Goal: Task Accomplishment & Management: Manage account settings

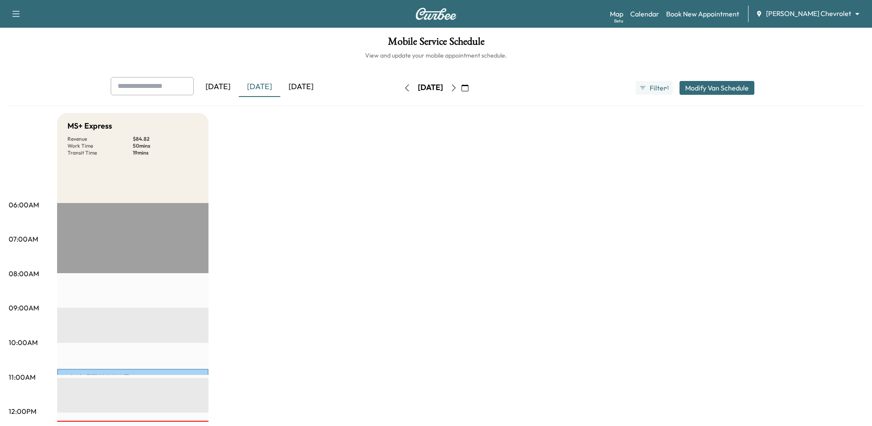
click at [265, 85] on div "[DATE]" at bounding box center [260, 87] width 42 height 20
click at [305, 84] on div "[DATE]" at bounding box center [301, 87] width 42 height 20
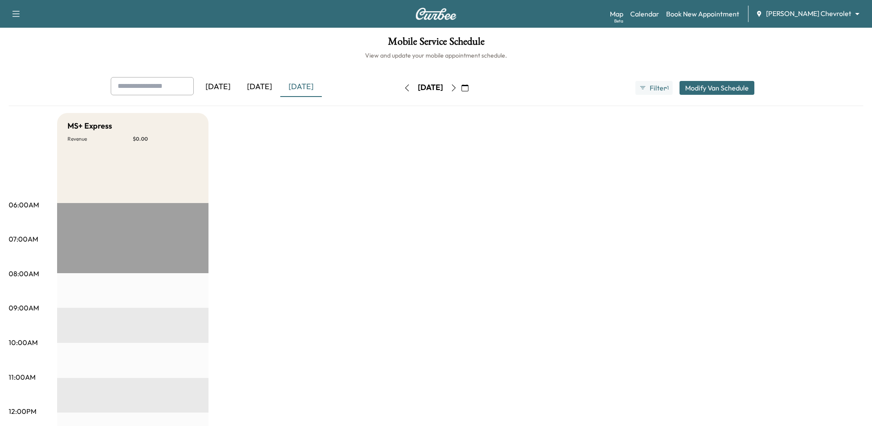
click at [275, 85] on div "[DATE]" at bounding box center [260, 87] width 42 height 20
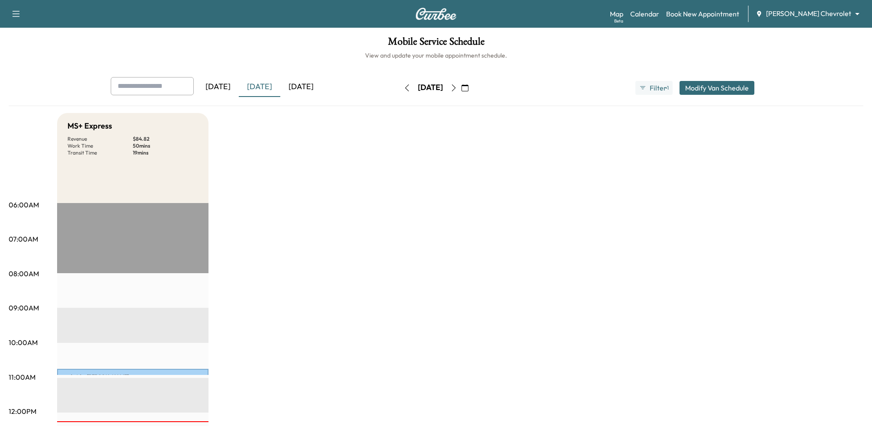
click at [311, 83] on div "[DATE]" at bounding box center [301, 87] width 42 height 20
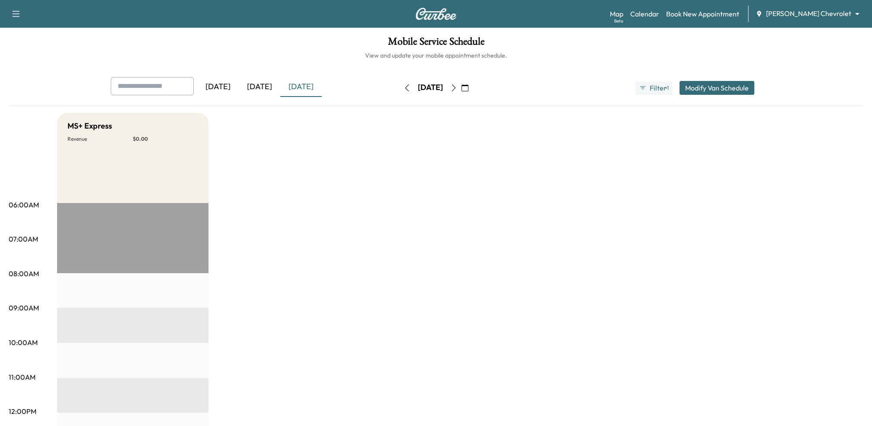
click at [457, 90] on icon "button" at bounding box center [453, 87] width 7 height 7
click at [457, 86] on icon "button" at bounding box center [453, 87] width 7 height 7
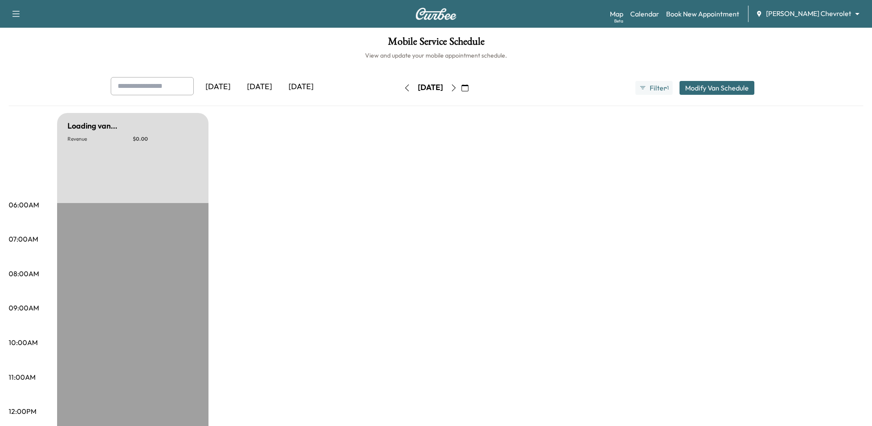
click at [457, 86] on icon "button" at bounding box center [453, 87] width 7 height 7
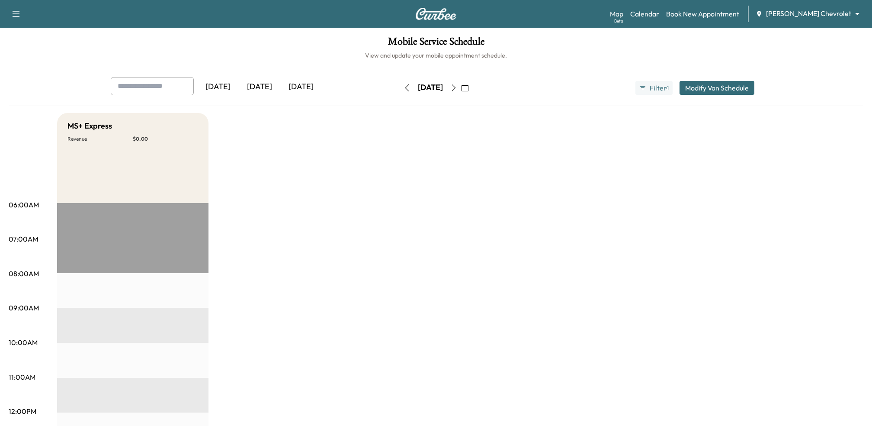
click at [456, 87] on icon "button" at bounding box center [454, 87] width 4 height 7
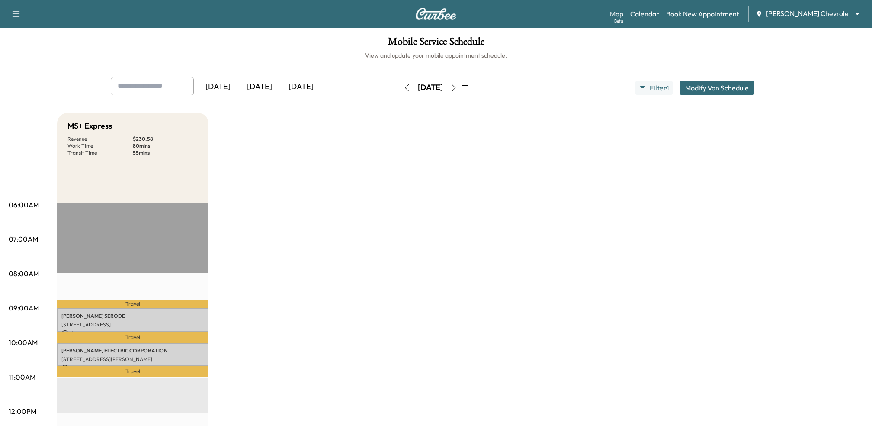
click at [457, 89] on icon "button" at bounding box center [453, 87] width 7 height 7
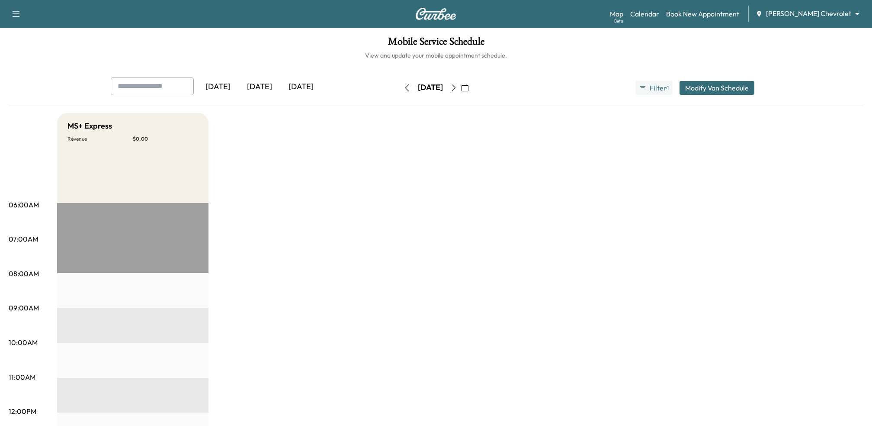
click at [400, 91] on button "button" at bounding box center [407, 88] width 15 height 14
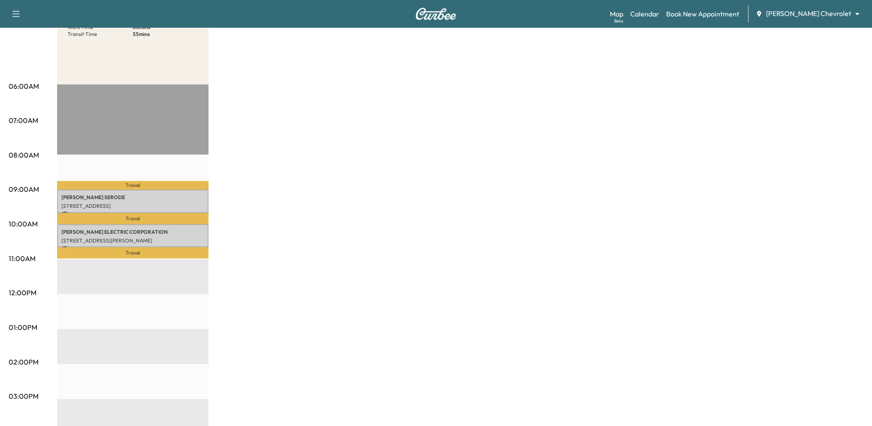
scroll to position [122, 0]
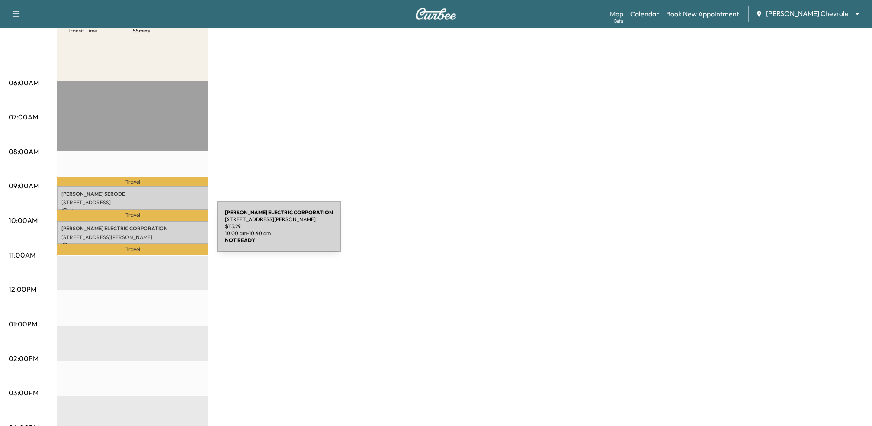
click at [152, 231] on div "[PERSON_NAME] ELECTRIC CORPORATION [STREET_ADDRESS][PERSON_NAME] $ 115.29 10:00…" at bounding box center [132, 232] width 151 height 23
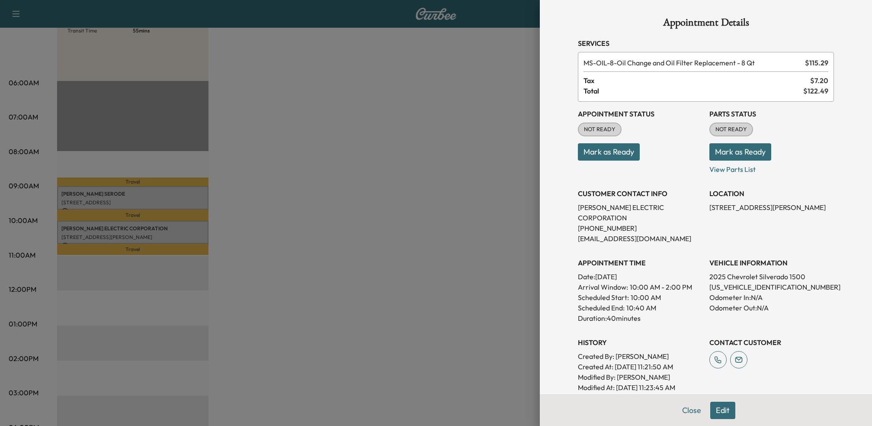
click at [417, 256] on div at bounding box center [436, 213] width 872 height 426
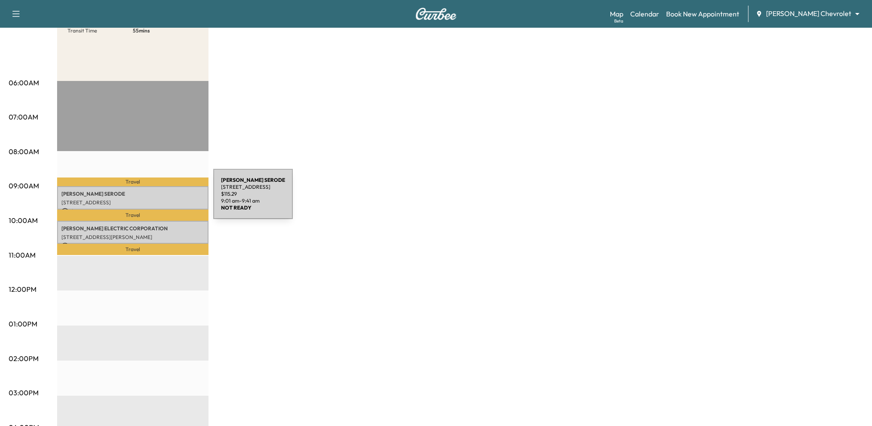
click at [148, 199] on p "[STREET_ADDRESS]" at bounding box center [132, 202] width 143 height 7
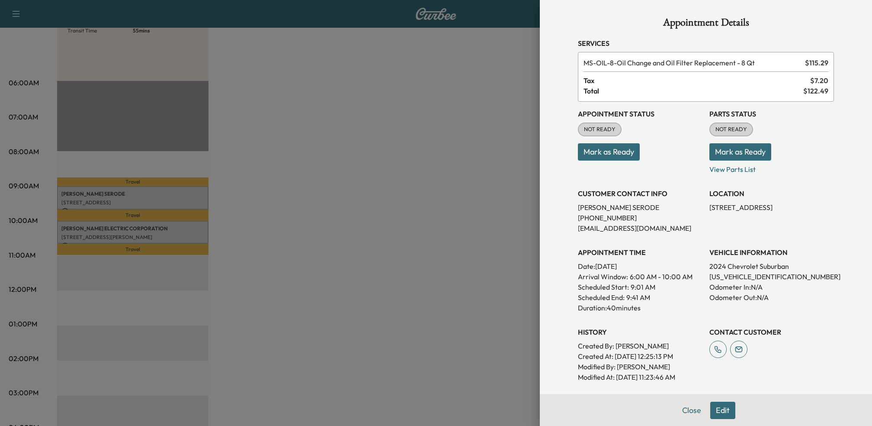
click at [448, 260] on div at bounding box center [436, 213] width 872 height 426
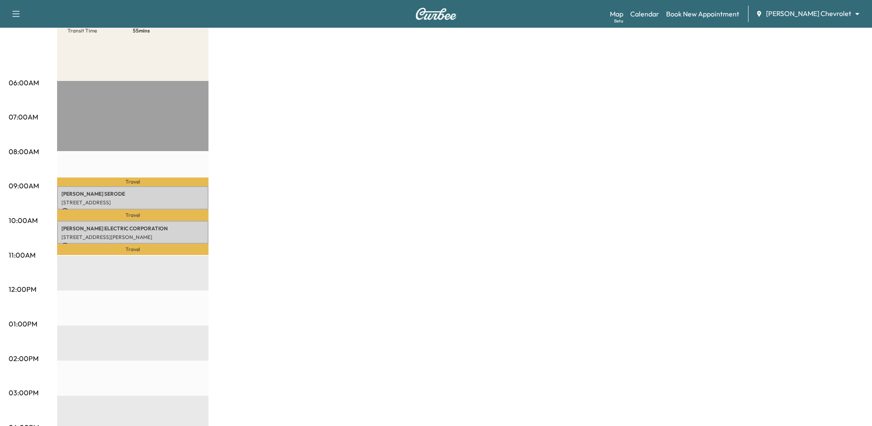
scroll to position [0, 0]
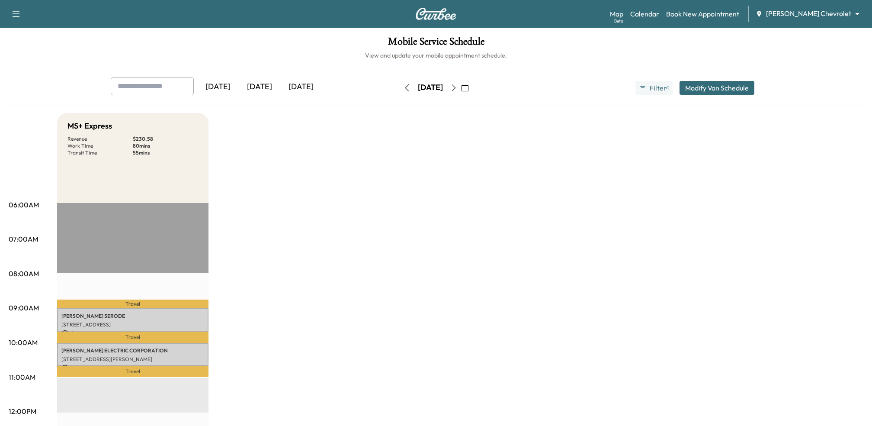
click at [449, 13] on img at bounding box center [436, 14] width 42 height 12
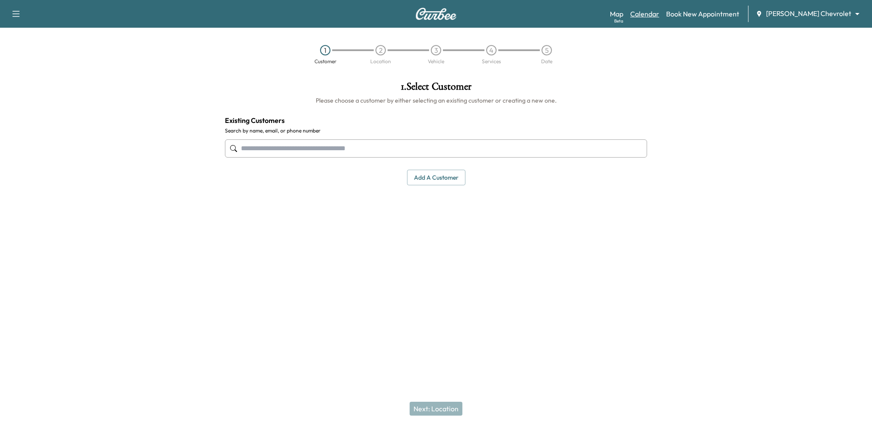
click at [659, 16] on link "Calendar" at bounding box center [644, 14] width 29 height 10
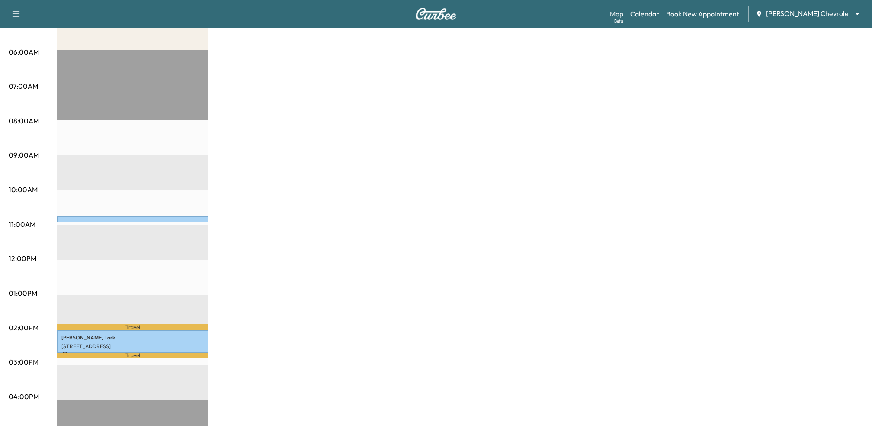
scroll to position [161, 0]
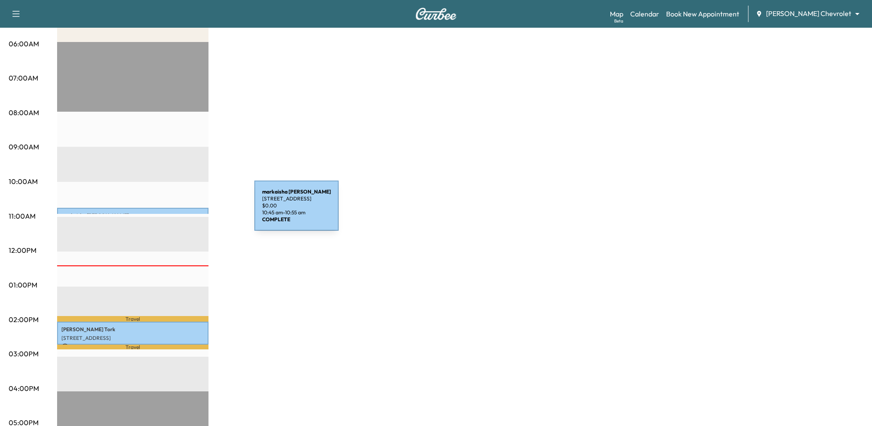
click at [189, 211] on div "[PERSON_NAME] [STREET_ADDRESS] $ 0.00 10:45 am - 10:55 am" at bounding box center [132, 212] width 151 height 9
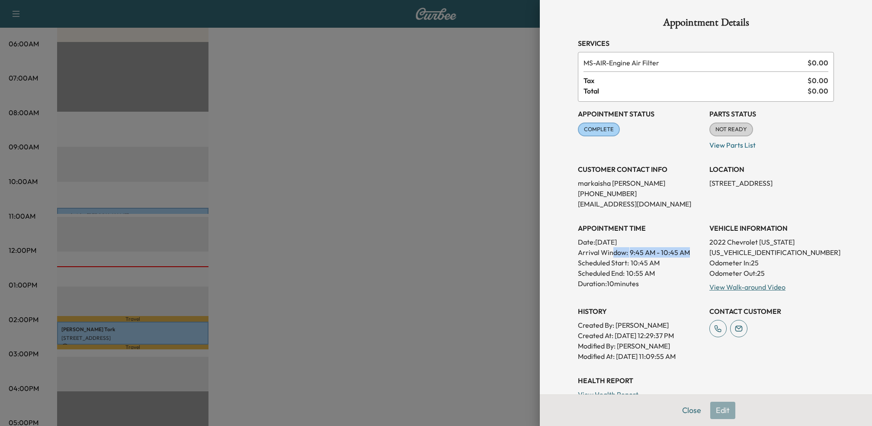
drag, startPoint x: 613, startPoint y: 253, endPoint x: 687, endPoint y: 254, distance: 74.4
click at [687, 254] on p "Arrival Window: 9:45 AM - 10:45 AM" at bounding box center [640, 252] width 125 height 10
click at [498, 278] on div at bounding box center [436, 213] width 872 height 426
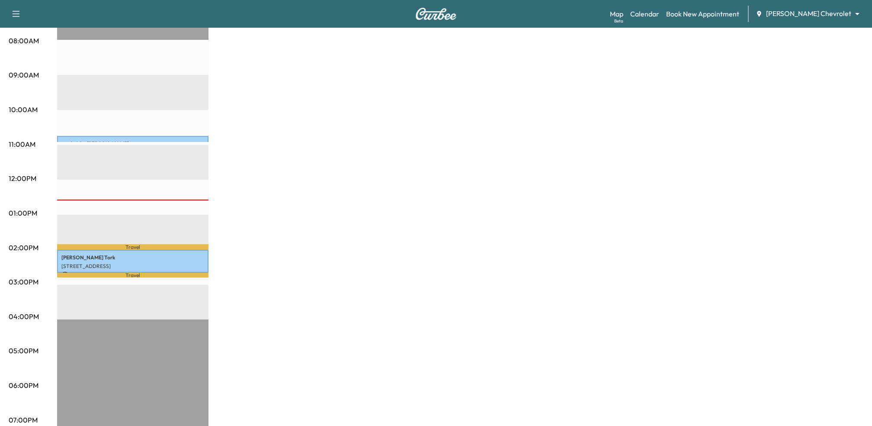
scroll to position [0, 0]
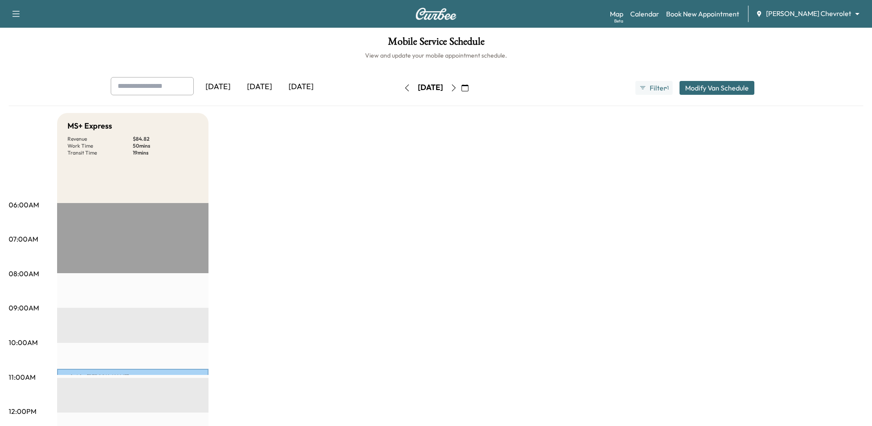
click at [440, 17] on img at bounding box center [436, 14] width 42 height 12
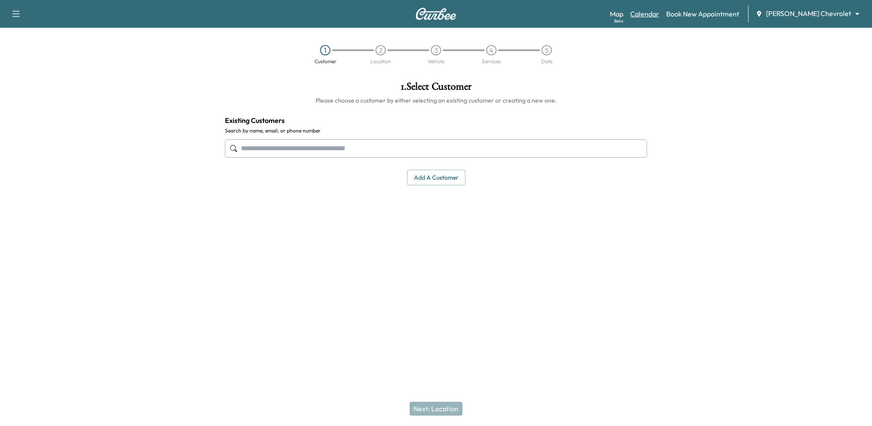
click at [659, 17] on link "Calendar" at bounding box center [644, 14] width 29 height 10
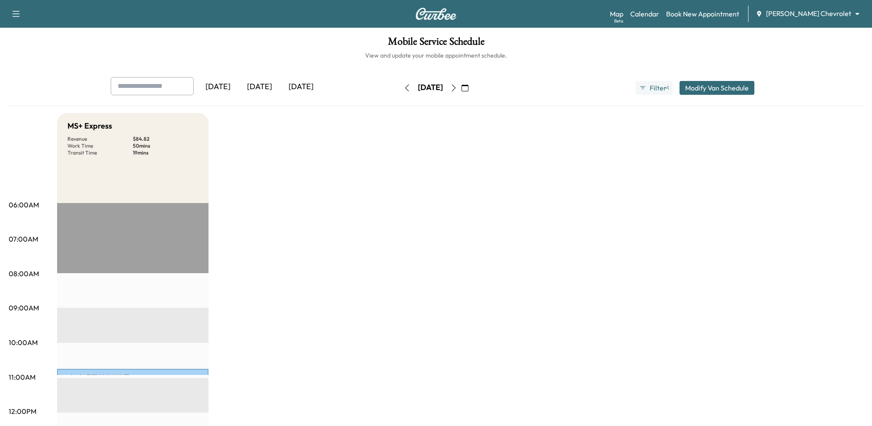
click at [472, 86] on button "button" at bounding box center [465, 88] width 15 height 14
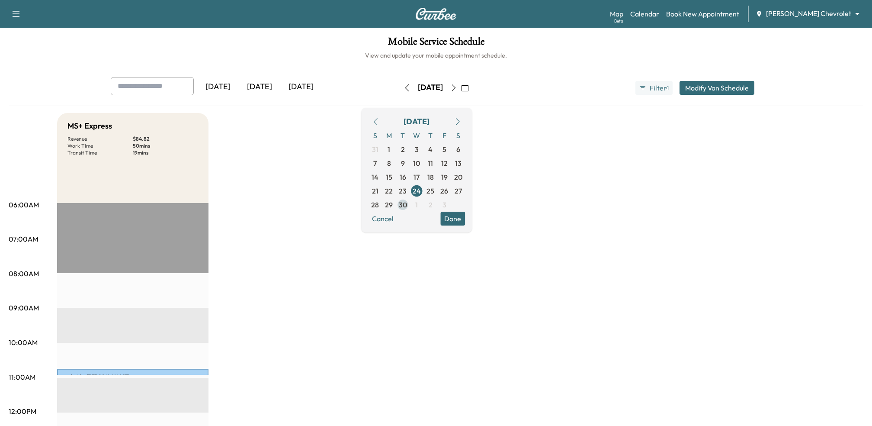
click at [407, 202] on span "30" at bounding box center [403, 204] width 8 height 10
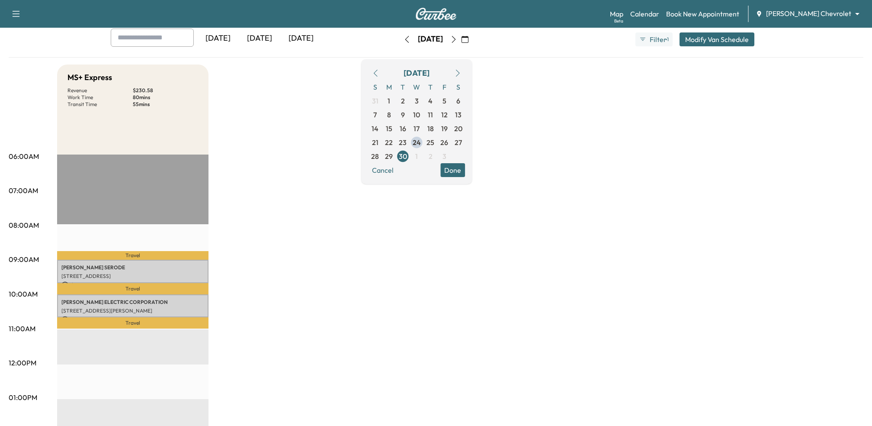
scroll to position [60, 0]
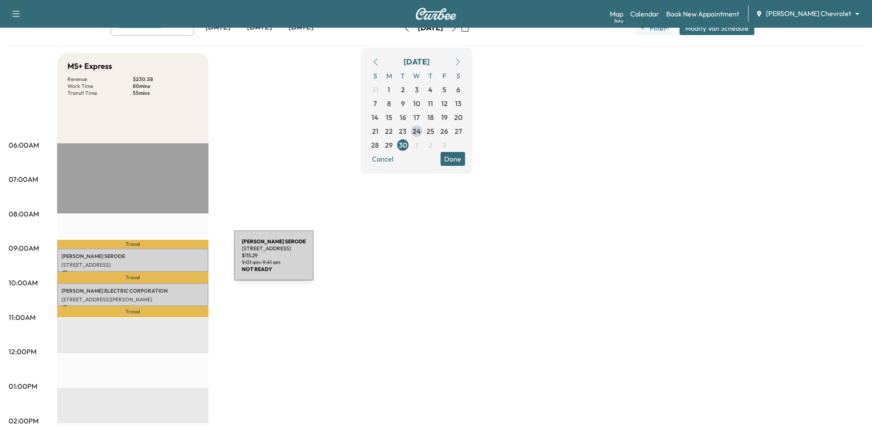
click at [169, 261] on p "[STREET_ADDRESS]" at bounding box center [132, 264] width 143 height 7
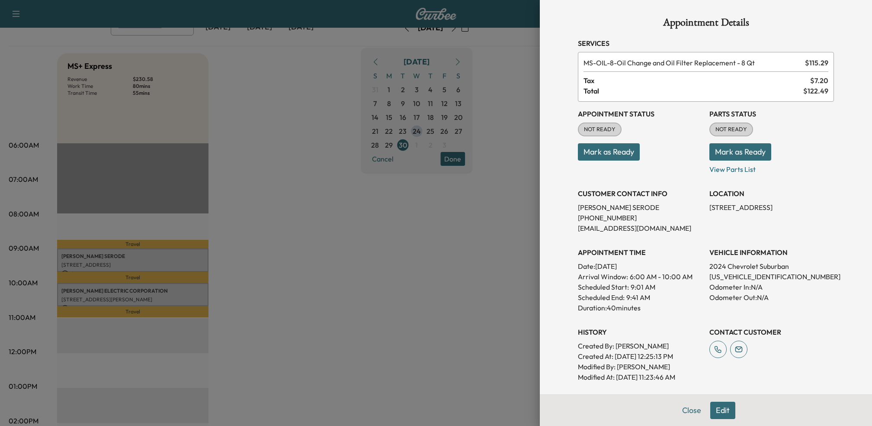
click at [725, 408] on button "Edit" at bounding box center [722, 409] width 25 height 17
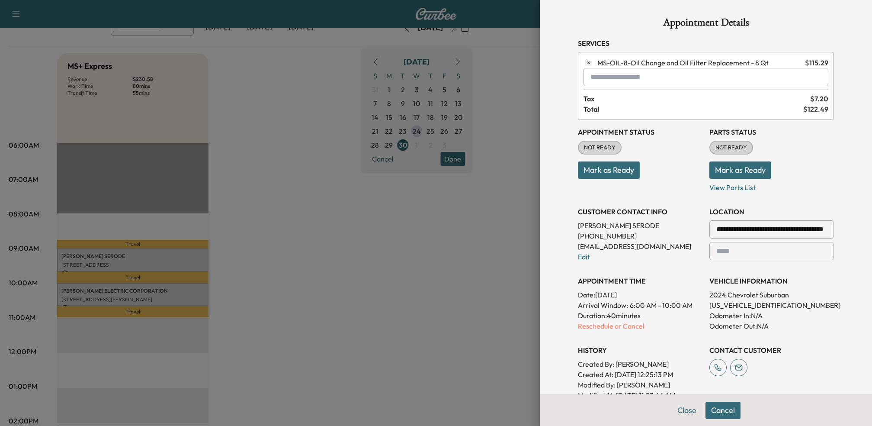
click at [627, 75] on input "text" at bounding box center [706, 77] width 245 height 18
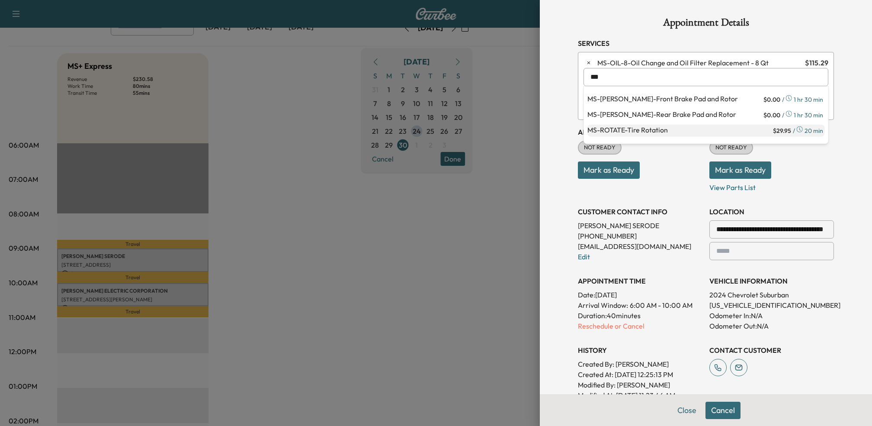
click at [641, 133] on p "MS-ROTATE - Tire Rotation" at bounding box center [679, 131] width 184 height 12
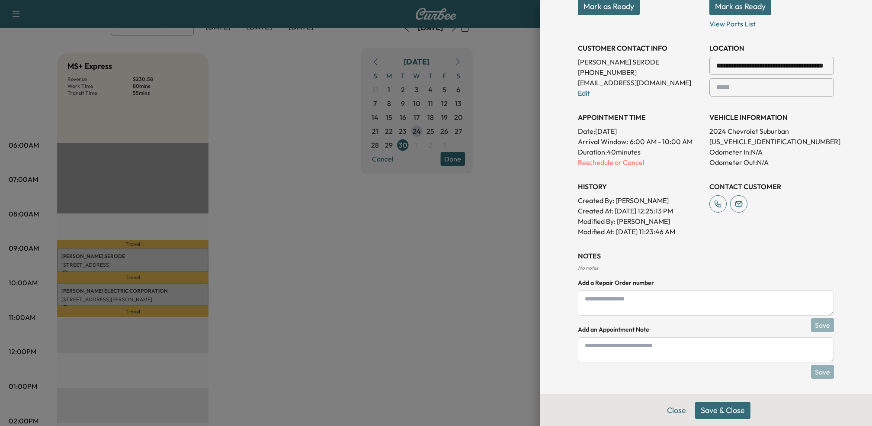
type input "**********"
click at [717, 409] on button "Save & Close" at bounding box center [722, 409] width 55 height 17
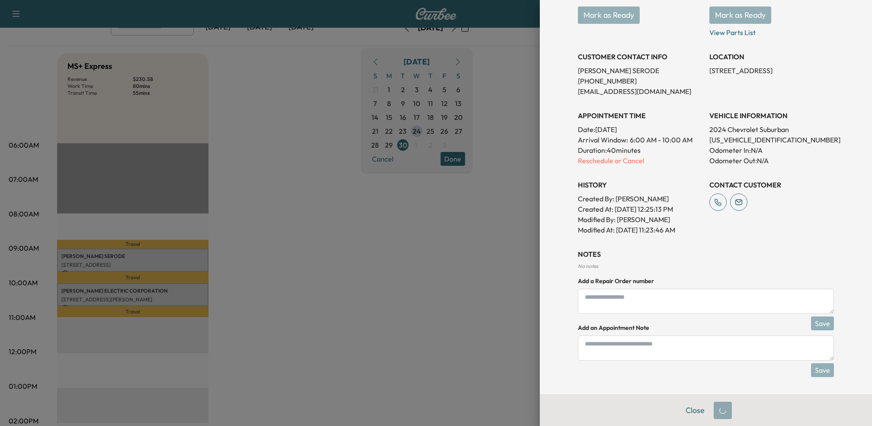
scroll to position [146, 0]
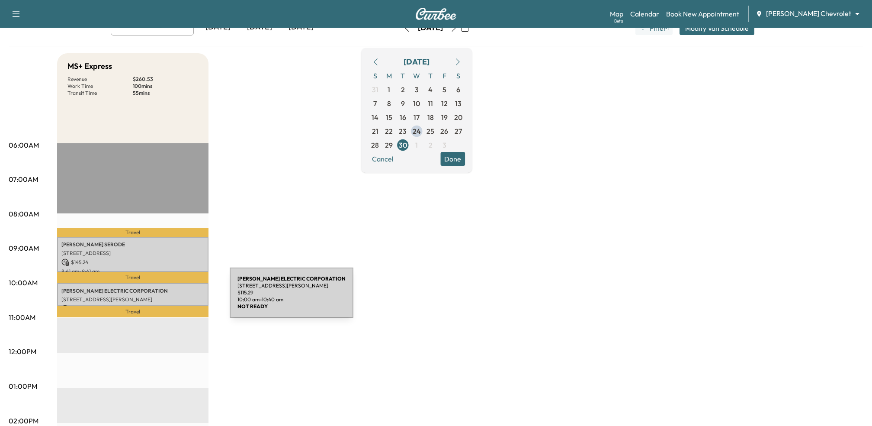
click at [165, 298] on p "[STREET_ADDRESS][PERSON_NAME]" at bounding box center [132, 299] width 143 height 7
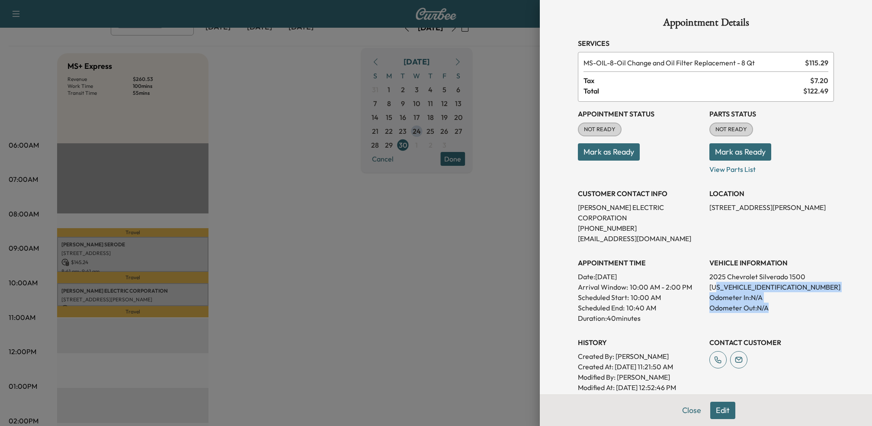
drag, startPoint x: 719, startPoint y: 272, endPoint x: 741, endPoint y: 304, distance: 38.6
click at [741, 304] on div "VEHICLE INFORMATION 2025 Chevrolet Silverado 1500 [US_VEHICLE_IDENTIFICATION_NU…" at bounding box center [771, 286] width 125 height 73
click at [686, 409] on button "Close" at bounding box center [692, 409] width 30 height 17
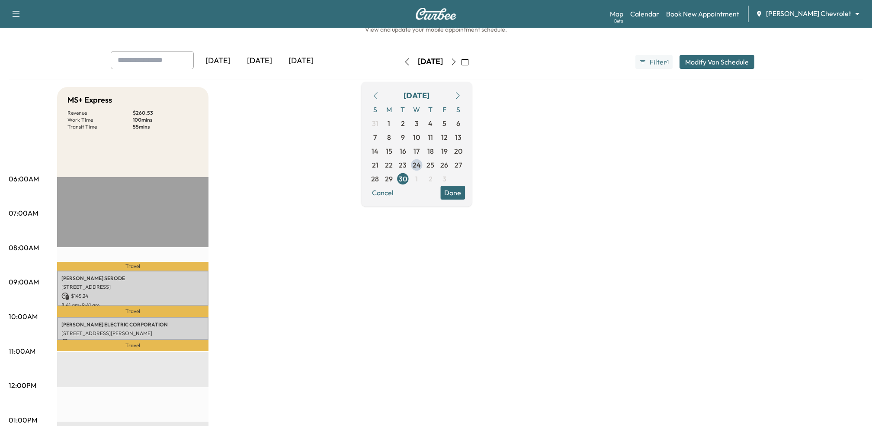
scroll to position [0, 0]
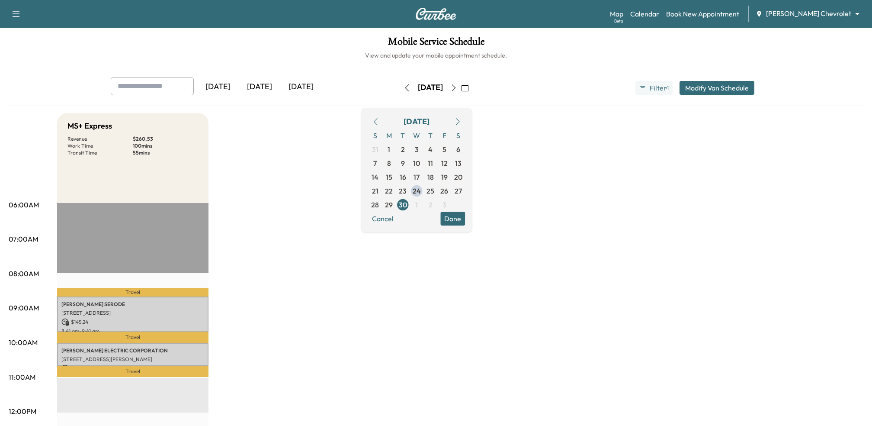
click at [465, 219] on button "Done" at bounding box center [452, 219] width 25 height 14
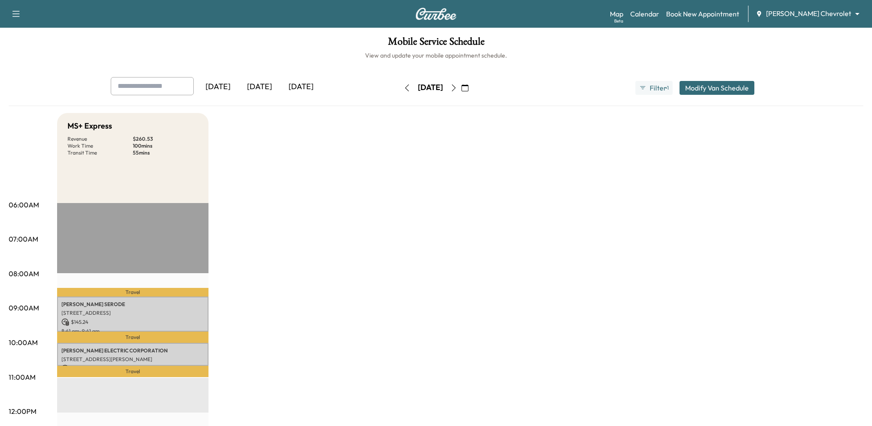
click at [264, 87] on div "[DATE]" at bounding box center [260, 87] width 42 height 20
